Goal: Use online tool/utility: Use online tool/utility

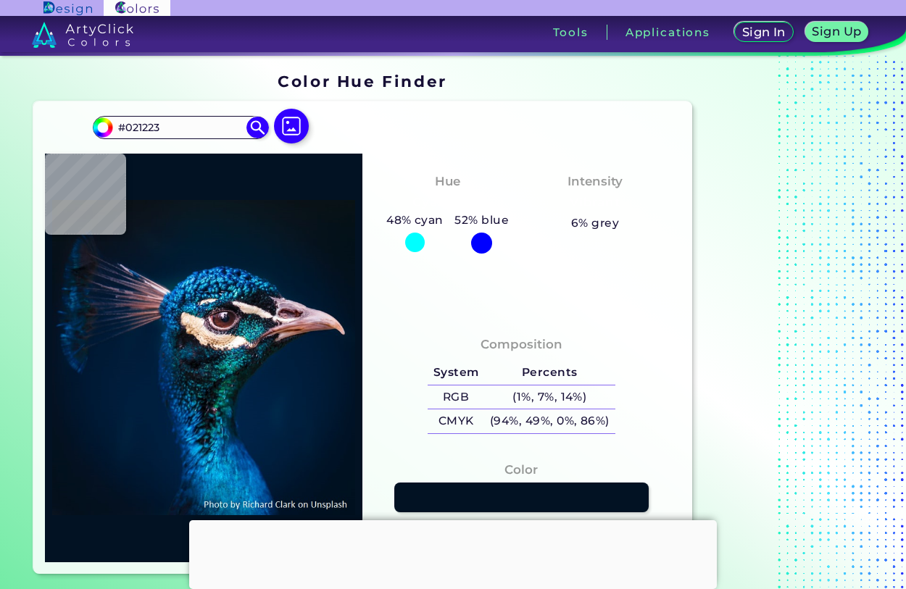
type input "#001528"
type input "#001831"
type input "#01172c"
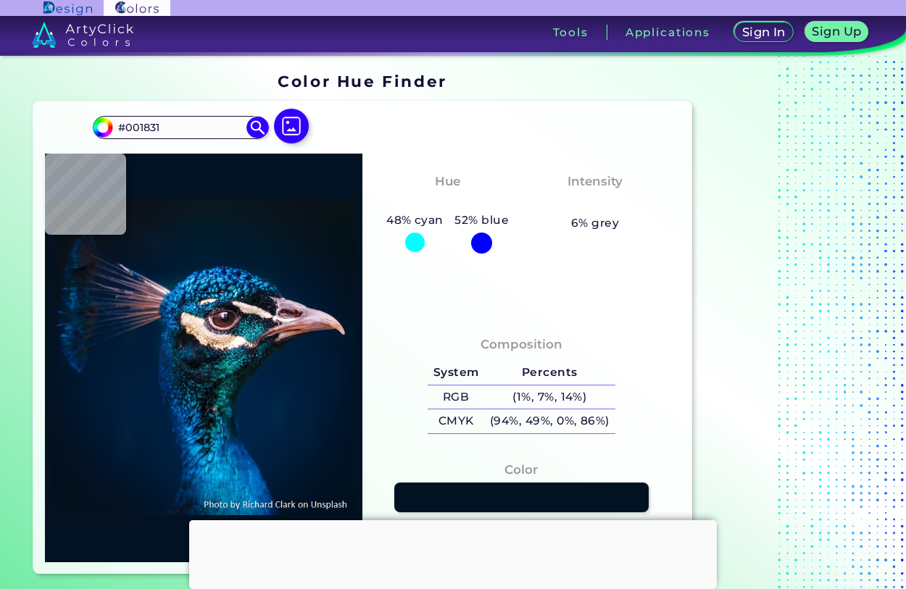
type input "#01172C"
type input "#00152b"
type input "#00152B"
type input "#00162b"
type input "#00162B"
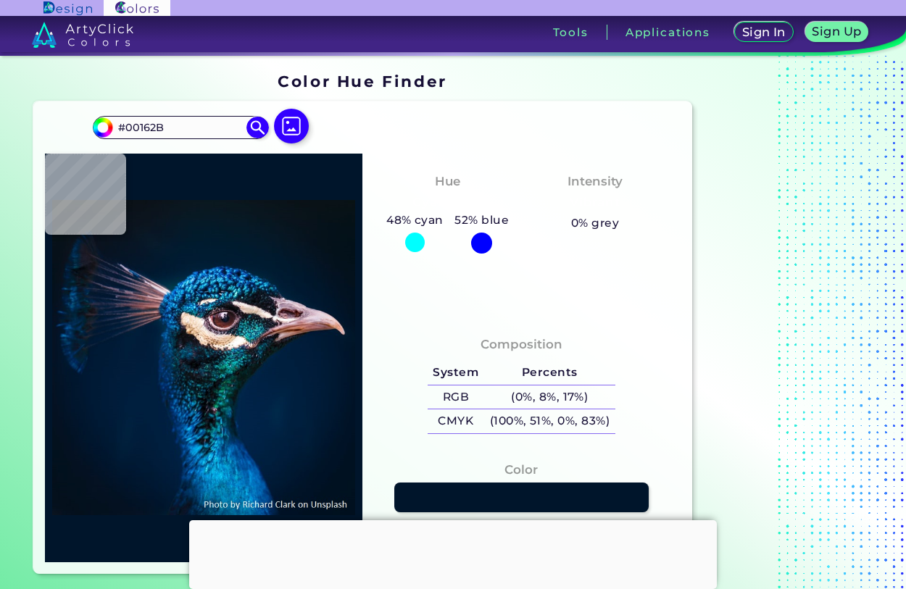
type input "#01172c"
type input "#01172C"
type input "#00162b"
type input "#00162B"
type input "#001629"
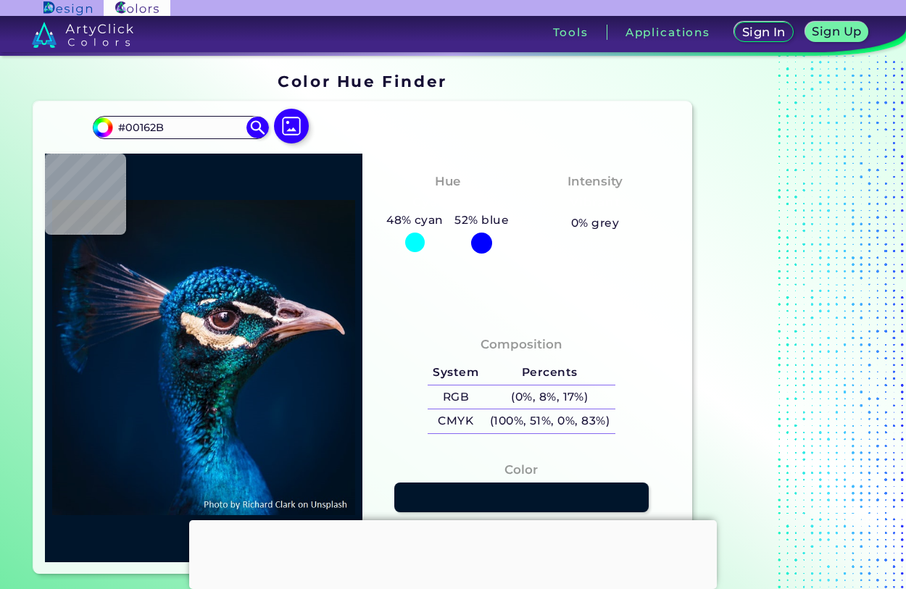
type input "#001629"
type input "#001729"
type input "#00162b"
type input "#00162B"
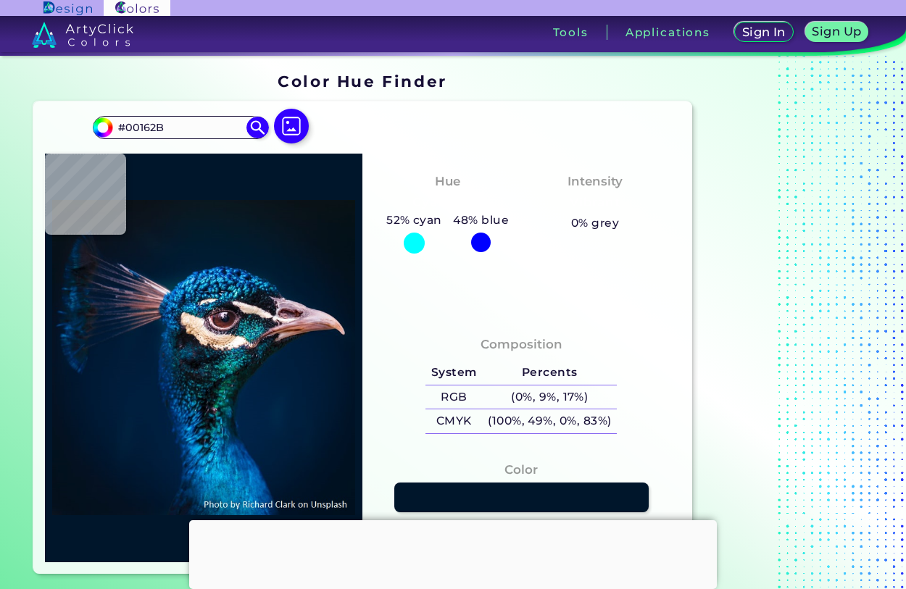
type input "#001729"
type input "#00162b"
type input "#00162B"
type input "#00172f"
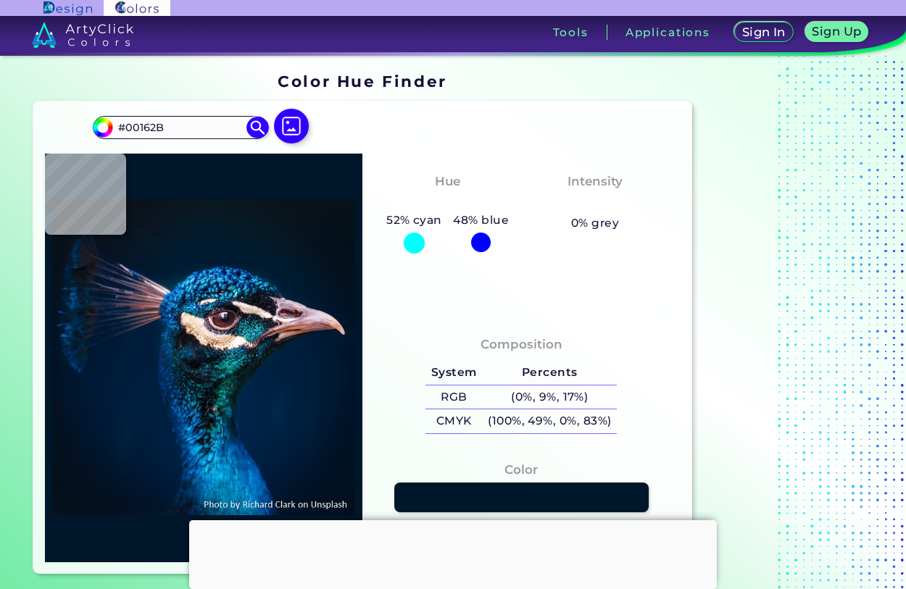
type input "#00172F"
type input "#001830"
type input "#d9c9d6"
type input "#D9C9D6"
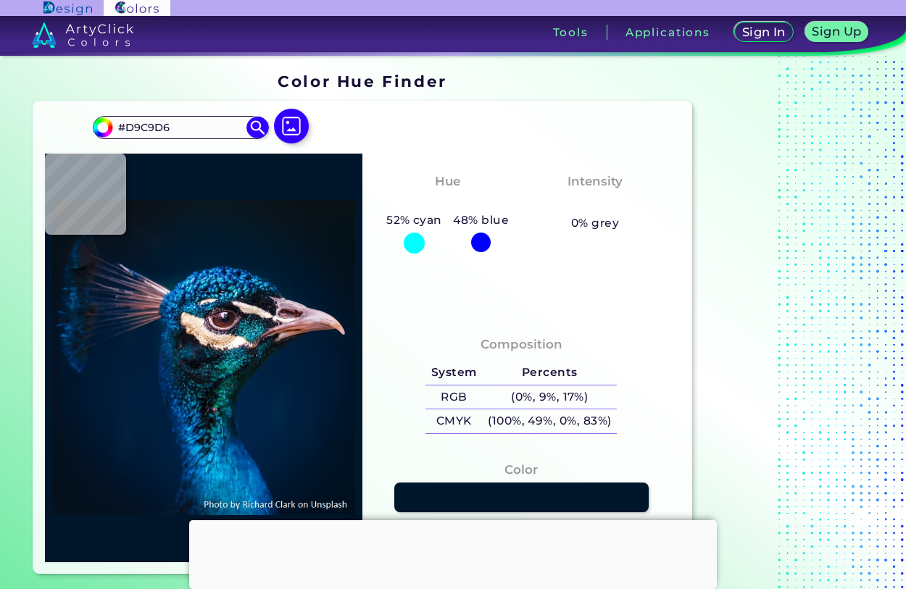
type input "#001935"
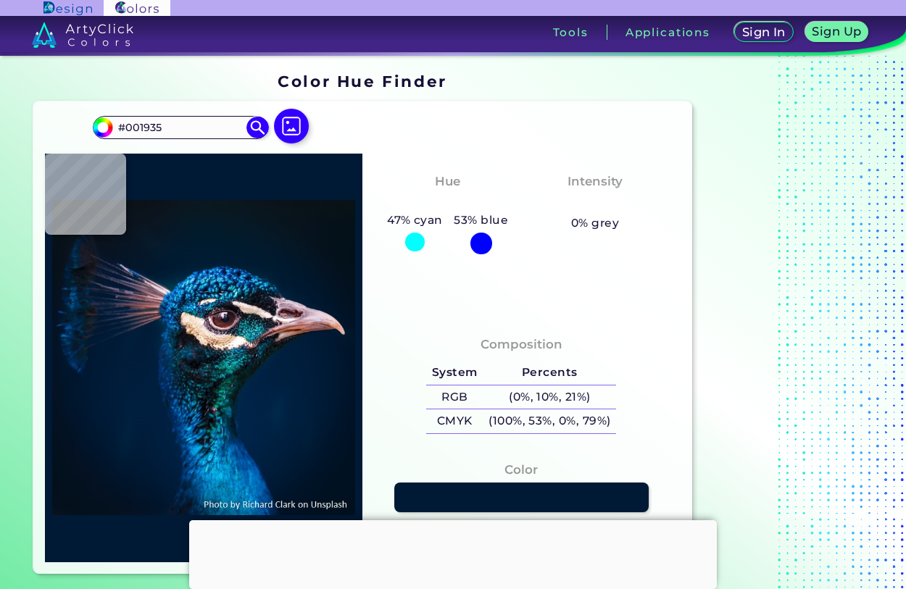
type input "#000000"
